Goal: Submit feedback/report problem: Submit feedback/report problem

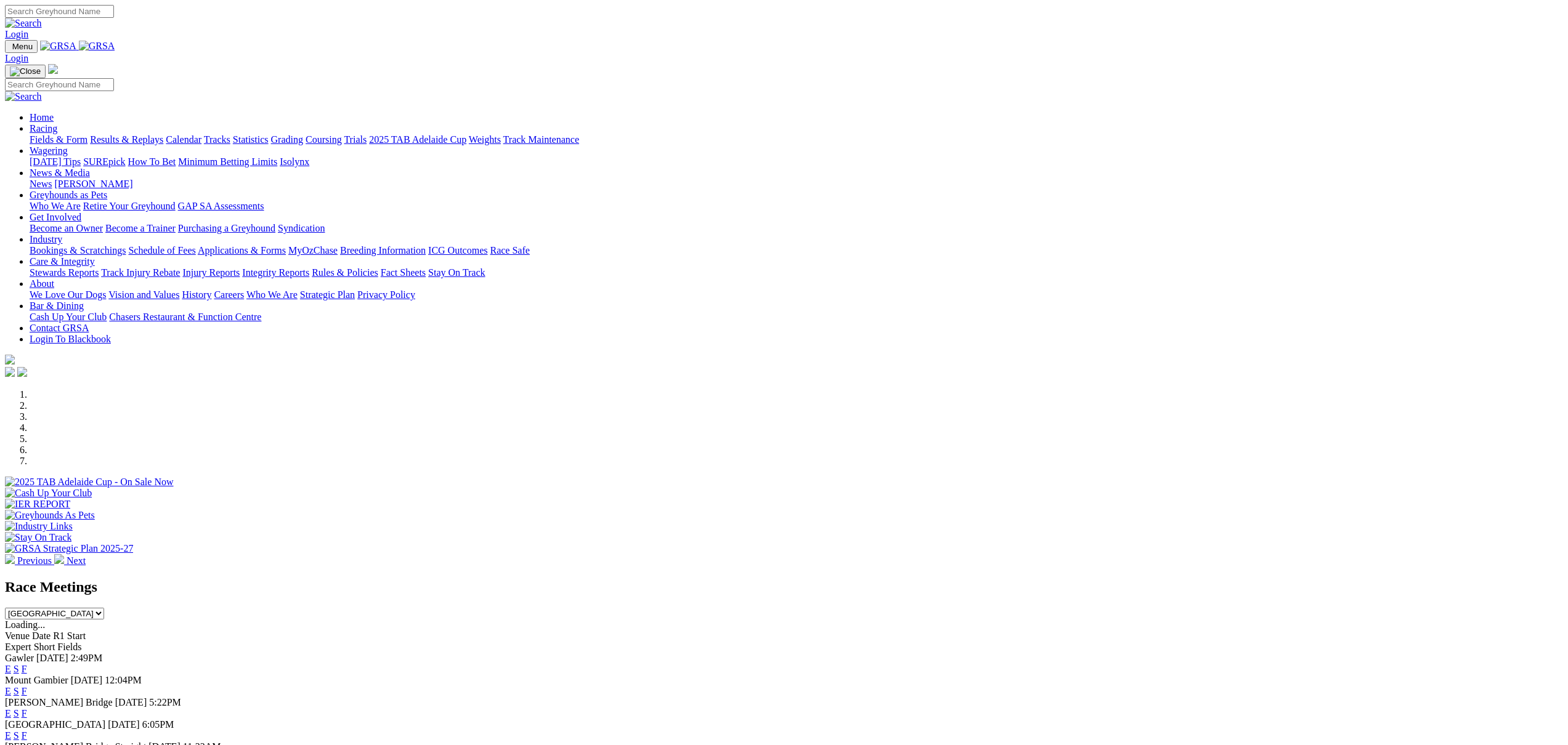
click at [89, 323] on link "Contact GRSA" at bounding box center [59, 328] width 59 height 10
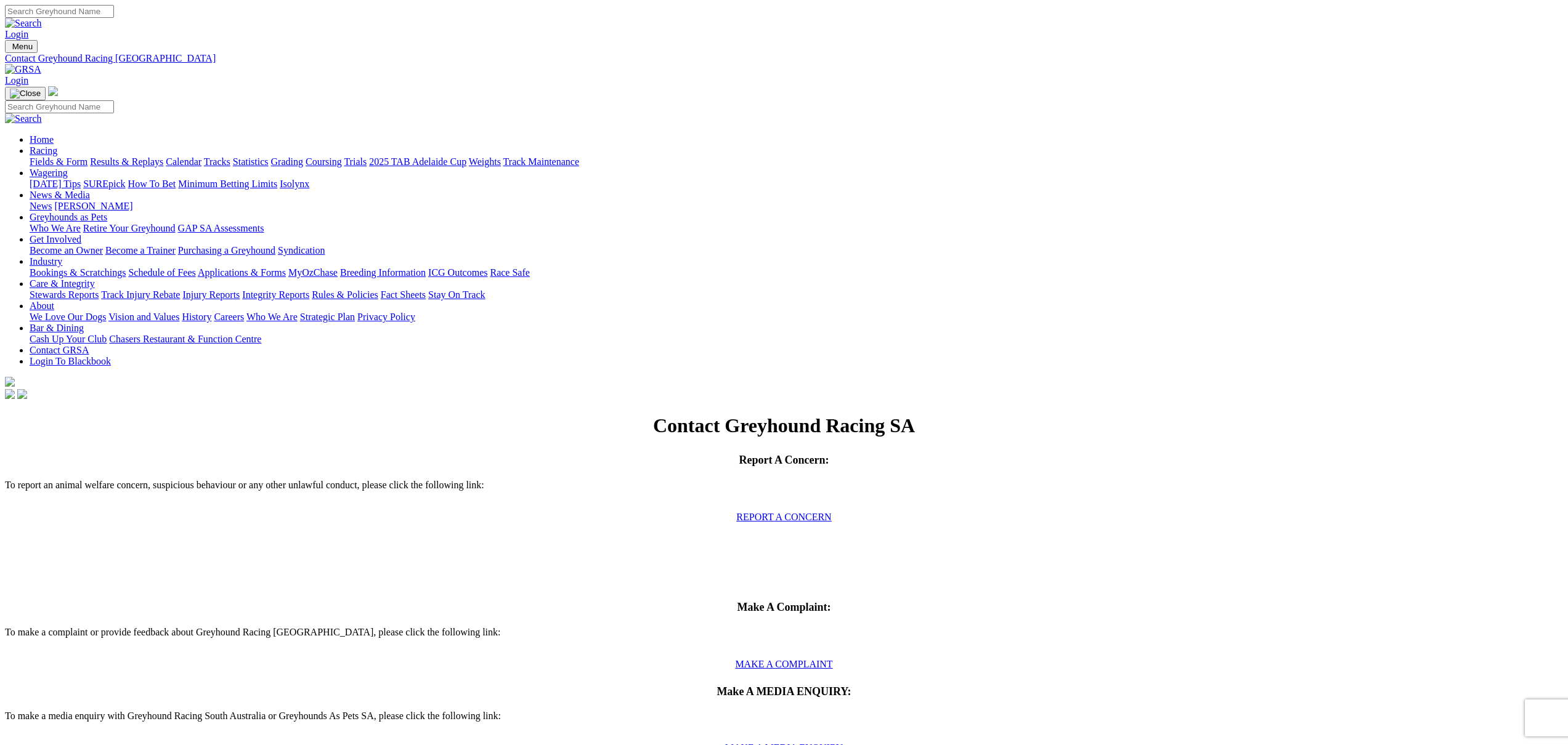
click at [844, 742] on link "MAKE A MEDIA ENQUIRY" at bounding box center [784, 748] width 118 height 10
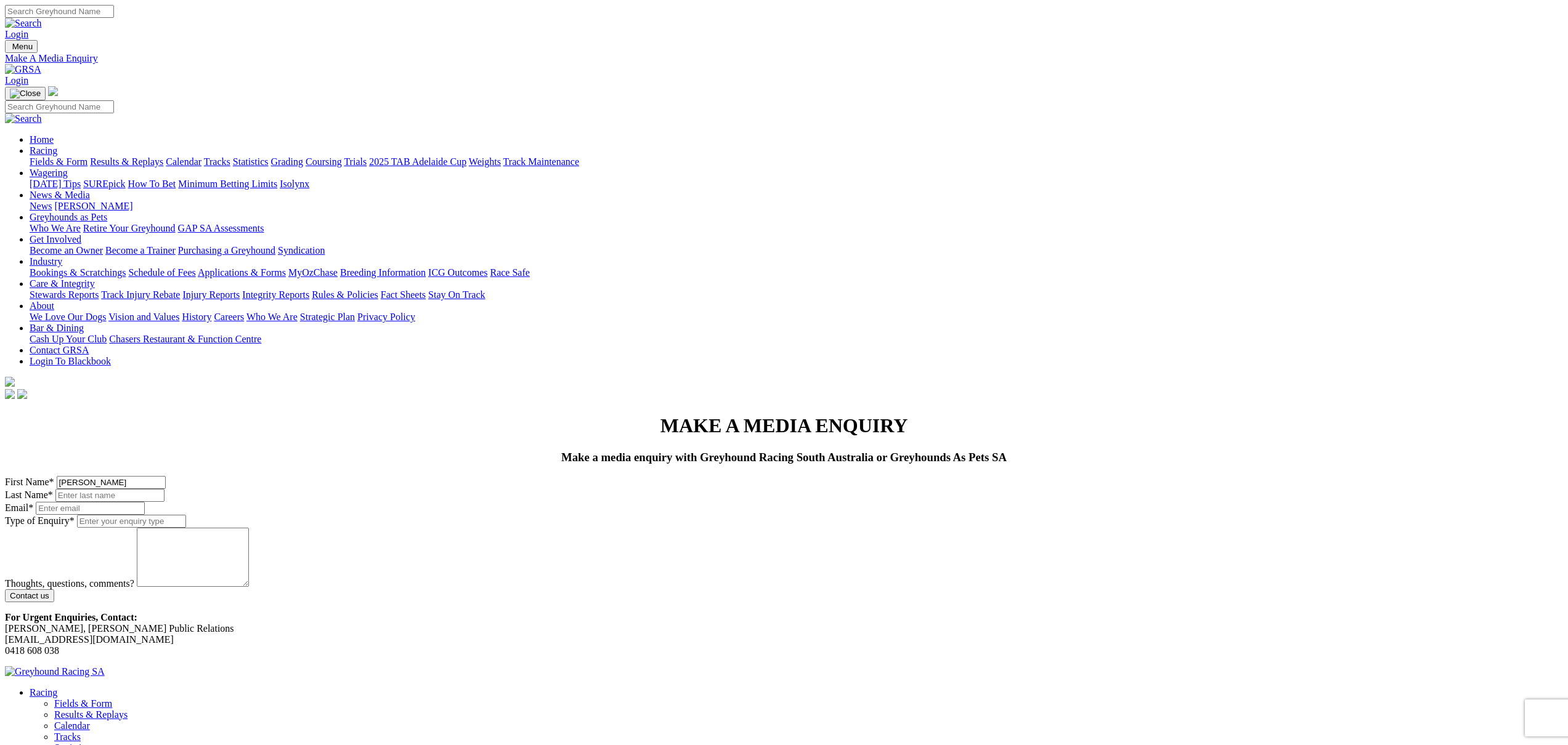
type input "Jason"
type input "Mckeown"
type input "jason@austscapes.com"
click at [186, 515] on input "Type of Enquiry *" at bounding box center [131, 522] width 109 height 13
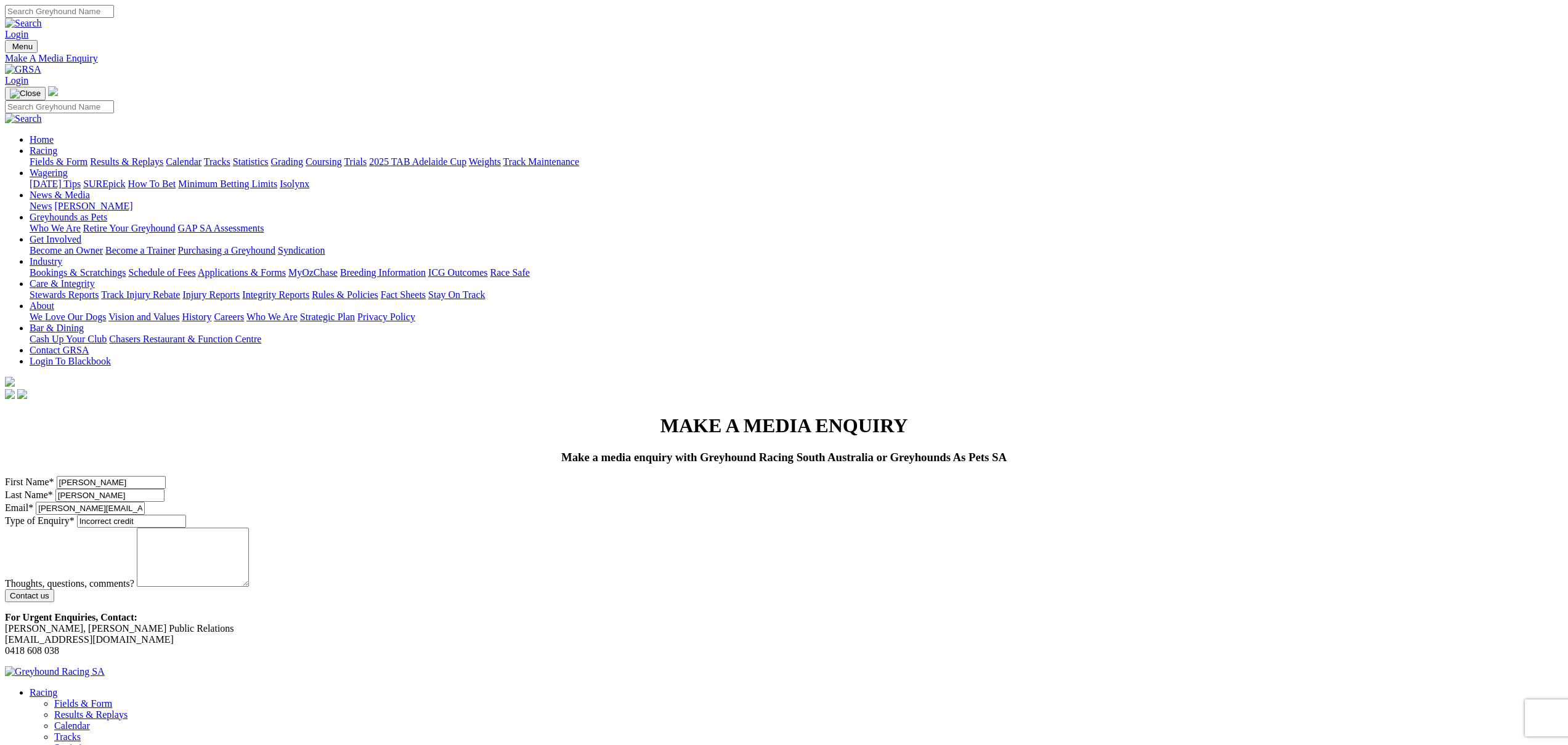
type input "Incorrect credit"
click at [249, 527] on textarea "Thoughts, questions, comments?" at bounding box center [192, 557] width 112 height 59
paste textarea "https://www.facebook.com/share/p/174JWDiGga/"
drag, startPoint x: 392, startPoint y: 359, endPoint x: 385, endPoint y: 389, distance: 30.8
click at [249, 527] on textarea "https://www.facebook.com/share/p/174JWDiGga/" at bounding box center [192, 557] width 112 height 59
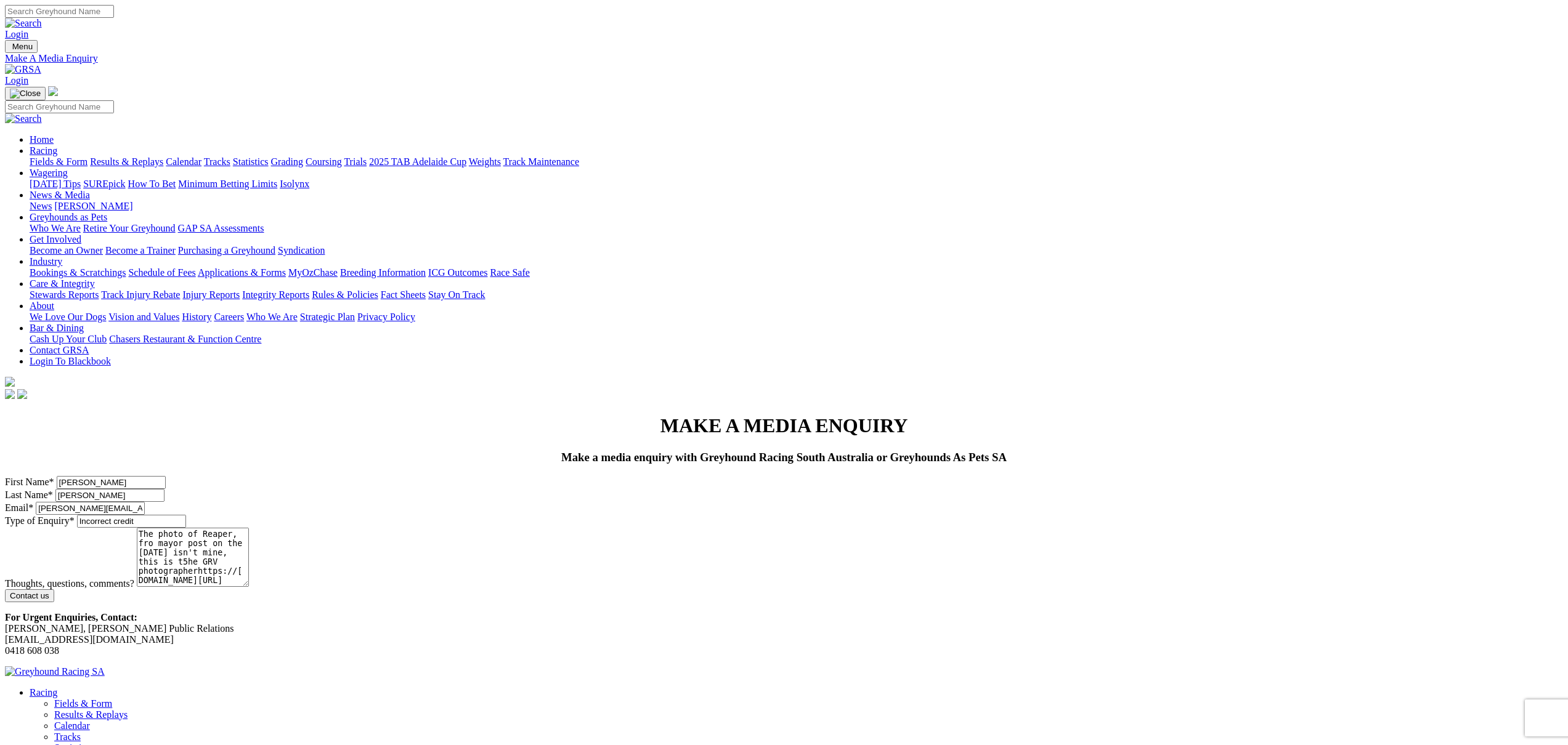
drag, startPoint x: 731, startPoint y: 360, endPoint x: 720, endPoint y: 380, distance: 22.8
click at [249, 527] on textarea "The photo of Reaper, fro mayor post on the 1 October 2025 isn't mine, this is t…" at bounding box center [192, 557] width 112 height 59
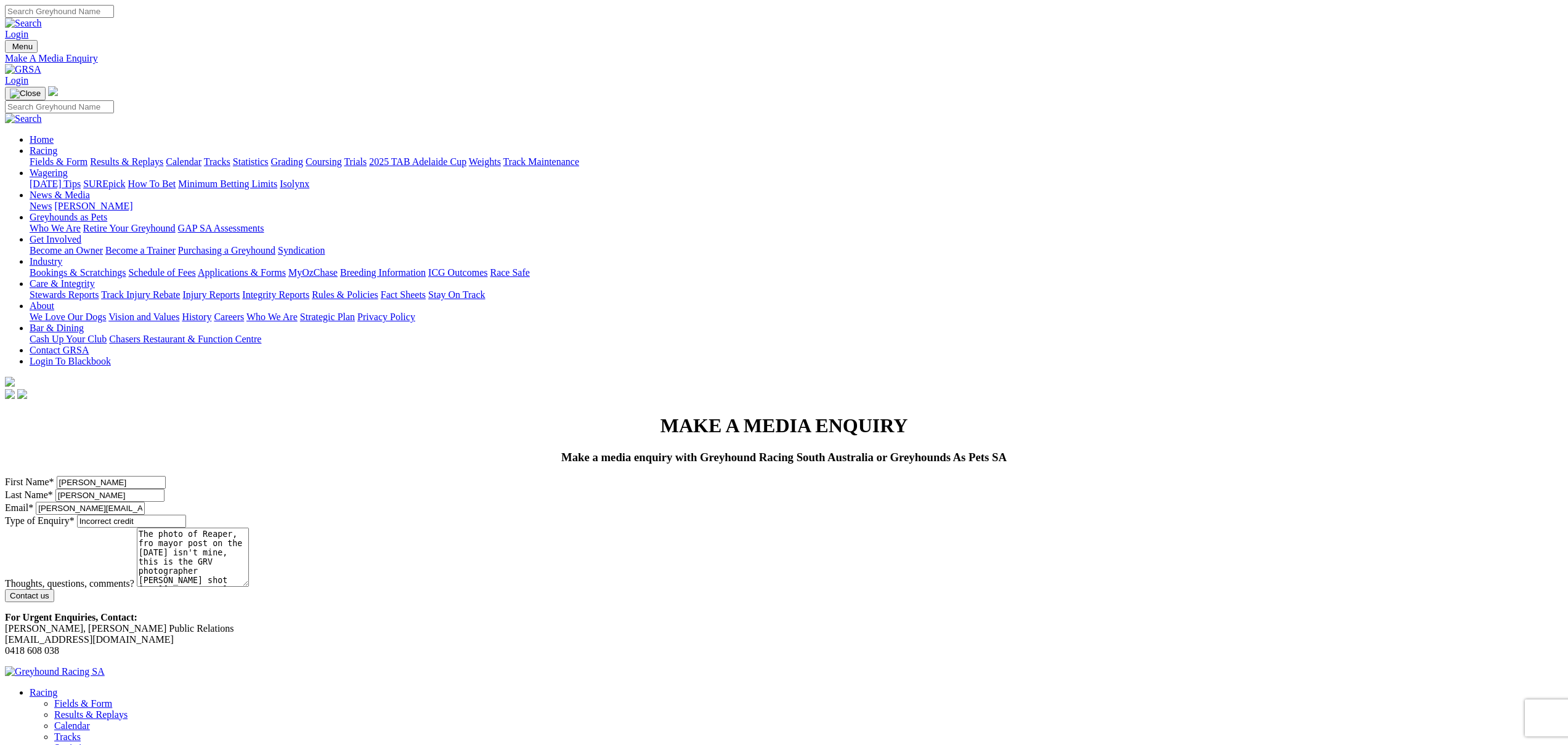
click at [249, 527] on textarea "The photo of Reaper, fro mayor post on the 1 October 2025 isn't mine, this is t…" at bounding box center [192, 557] width 112 height 59
drag, startPoint x: 513, startPoint y: 359, endPoint x: 530, endPoint y: 356, distance: 17.3
click at [249, 527] on textarea "The photo of Reaper, from ayor post on the 1 October 2025 isn't mine, this is t…" at bounding box center [192, 557] width 112 height 59
drag, startPoint x: 917, startPoint y: 357, endPoint x: 1321, endPoint y: 366, distance: 404.1
click at [1320, 414] on div "MAKE A MEDIA ENQUIRY Make a media enquiry with Greyhound Racing South Australia…" at bounding box center [784, 535] width 1558 height 241
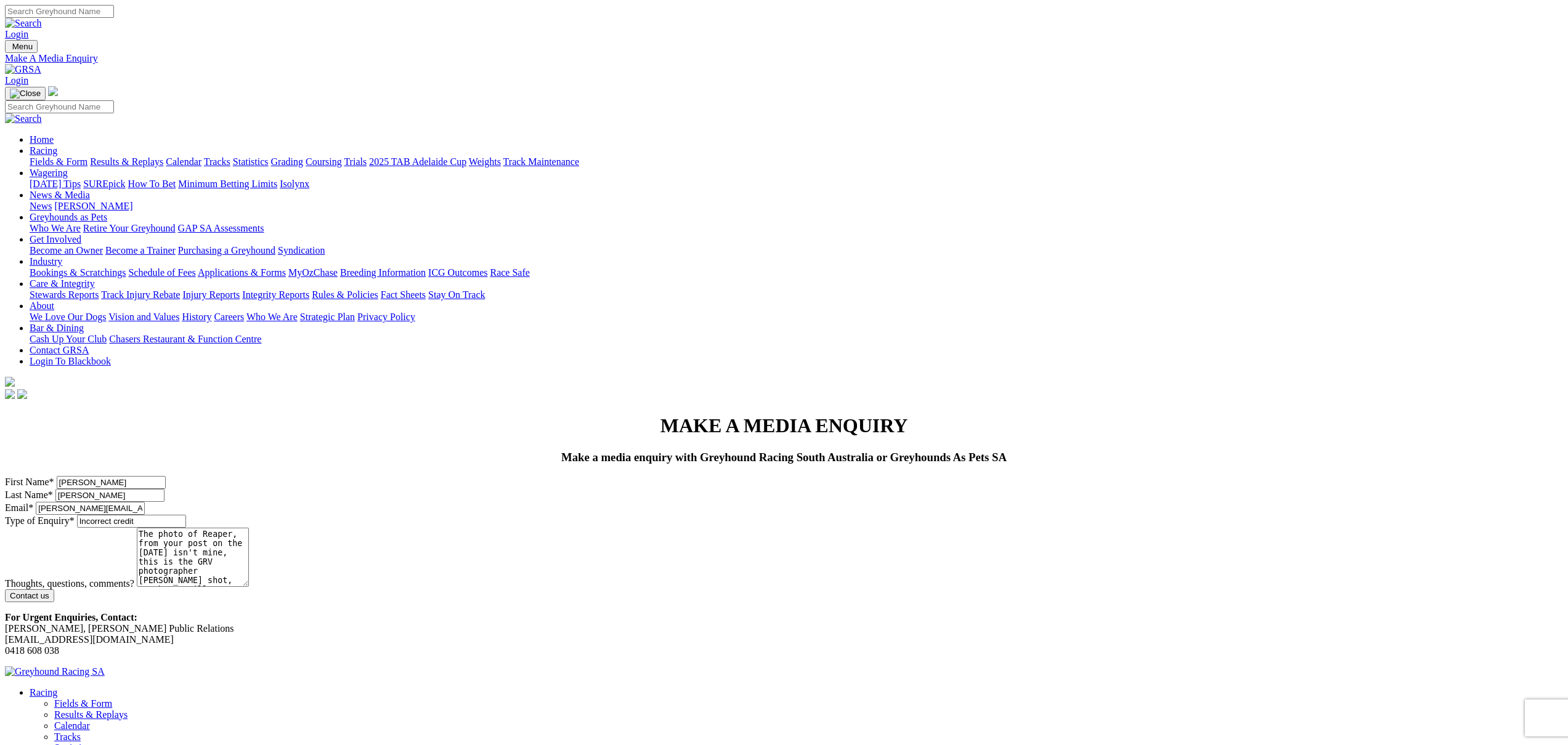
type textarea "The photo of Reaper, from your post on the 1 October 2025 isn't mine, this is t…"
click at [54, 589] on input "Contact us" at bounding box center [29, 596] width 49 height 13
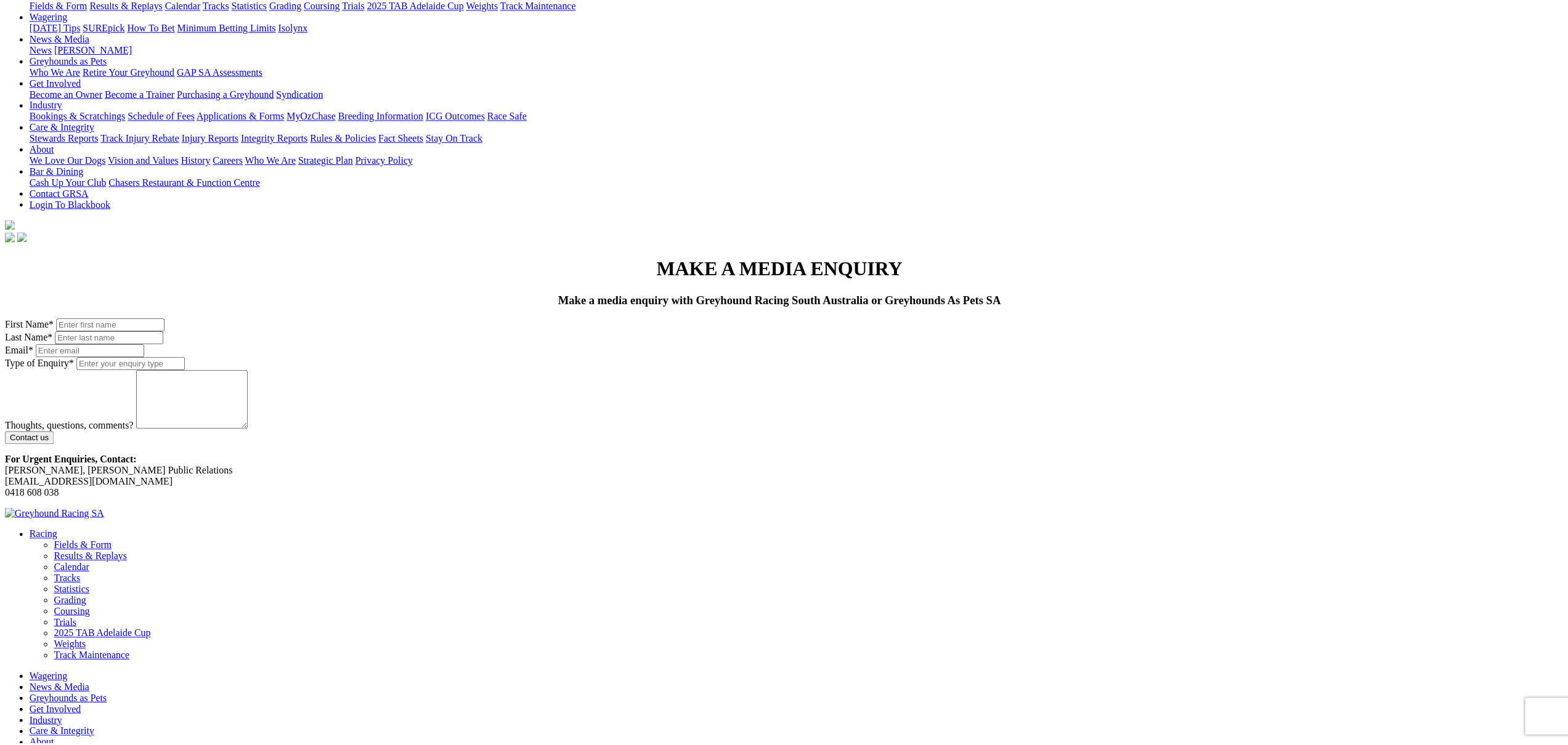
scroll to position [160, 0]
